Goal: Check status

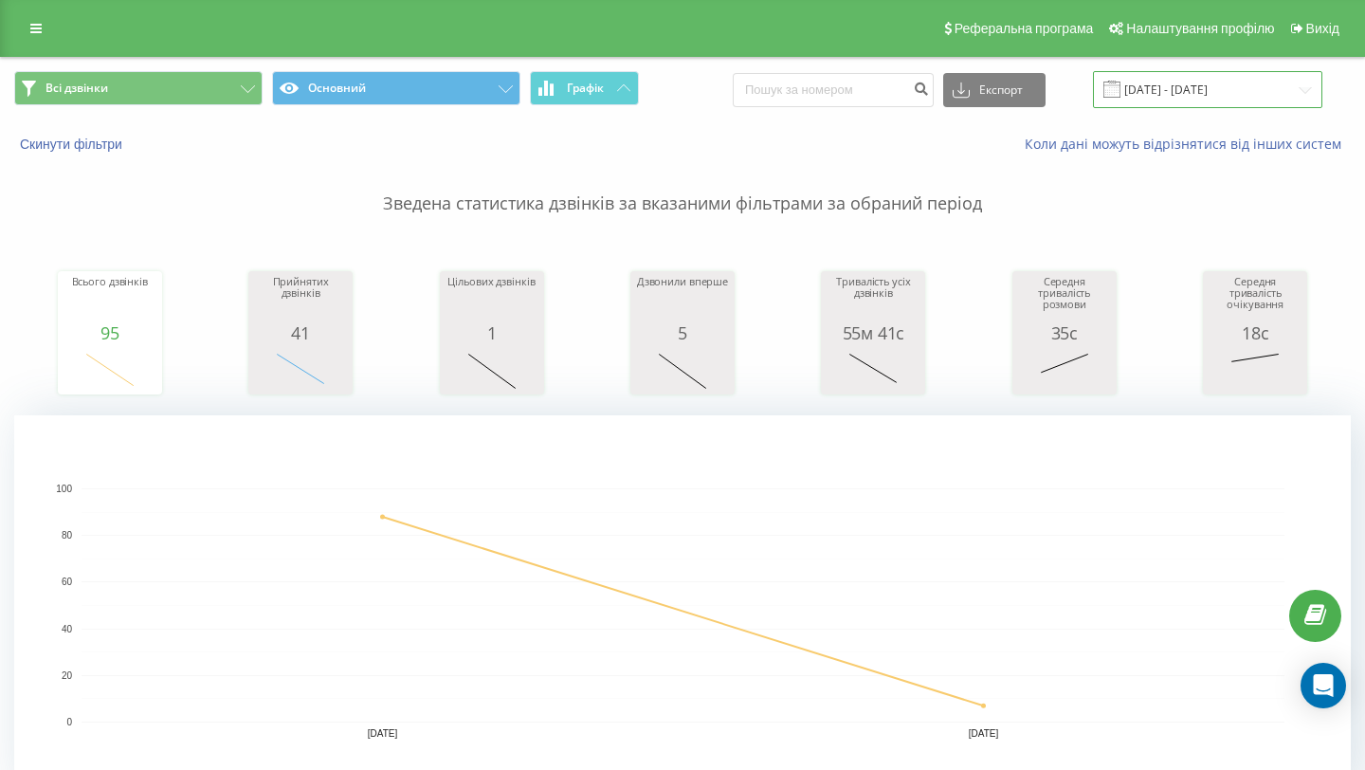
click at [1188, 89] on input "[DATE] - [DATE]" at bounding box center [1207, 89] width 229 height 37
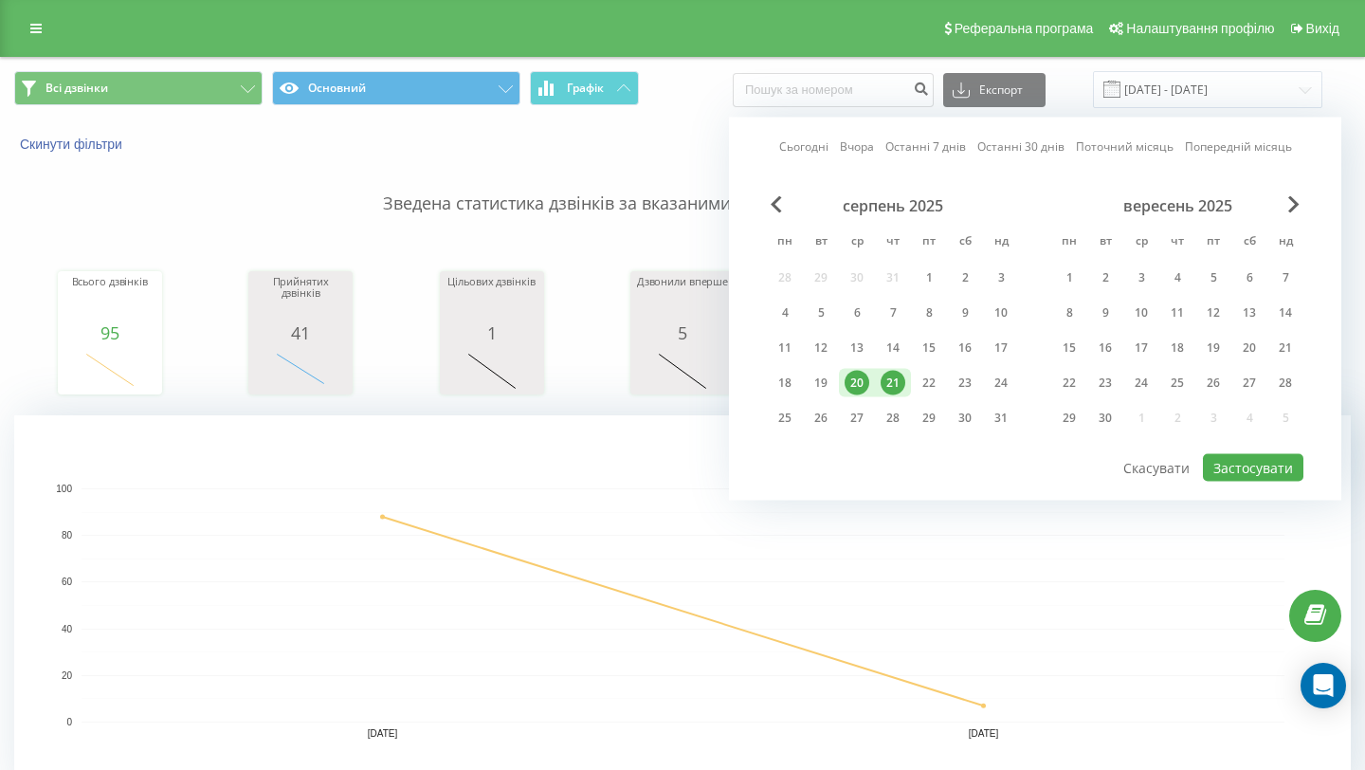
click at [891, 383] on div "21" at bounding box center [893, 383] width 25 height 25
click at [1254, 466] on button "Застосувати" at bounding box center [1253, 467] width 100 height 27
type input "[DATE] - [DATE]"
